Goal: Navigation & Orientation: Find specific page/section

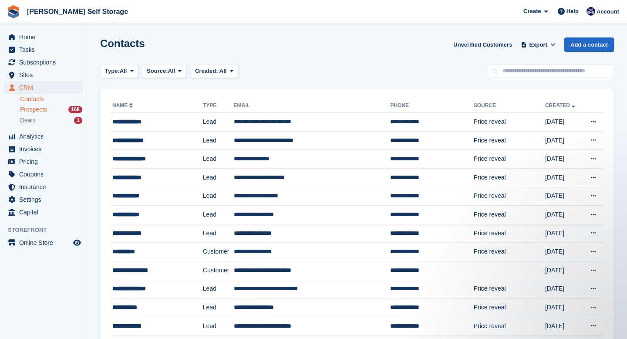
click at [50, 109] on div "Prospects 168" at bounding box center [51, 109] width 62 height 8
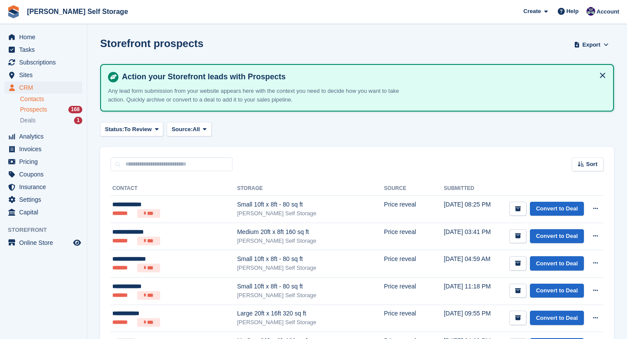
click at [41, 96] on link "Contacts" at bounding box center [51, 99] width 62 height 8
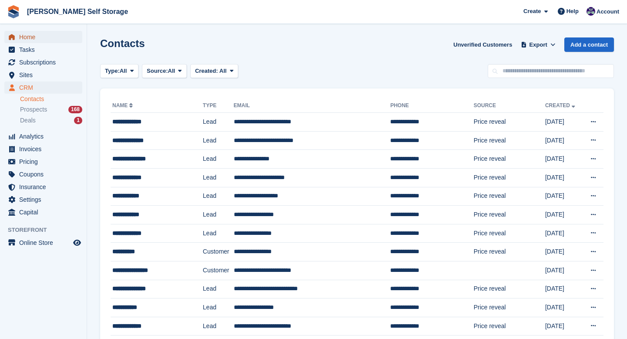
click at [26, 34] on span "Home" at bounding box center [45, 37] width 52 height 12
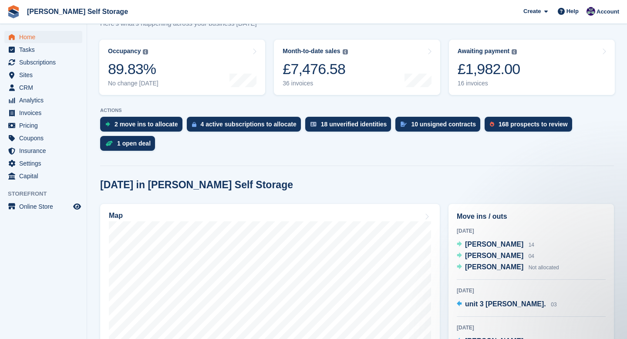
scroll to position [100, 0]
